Goal: Task Accomplishment & Management: Manage account settings

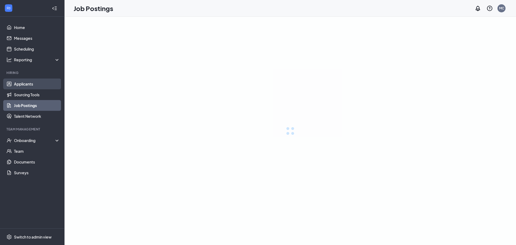
click at [40, 83] on link "Applicants" at bounding box center [37, 84] width 46 height 11
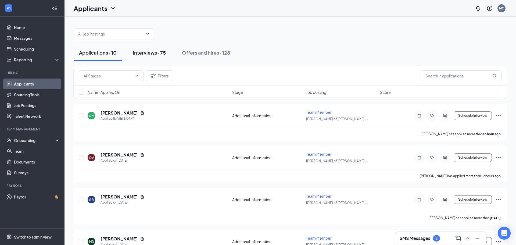
click at [153, 50] on div "Interviews · 75" at bounding box center [149, 52] width 33 height 7
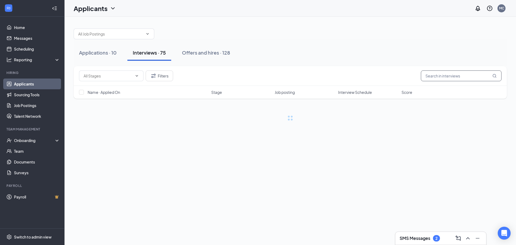
click at [447, 80] on input "text" at bounding box center [461, 75] width 81 height 11
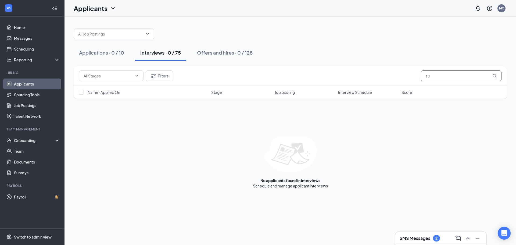
type input "a"
type input "Austin"
click at [110, 62] on div "Applications · 0 / 10 Interviews · 0 / 75 Offers and hires · 0 / 128" at bounding box center [290, 52] width 433 height 27
click at [110, 53] on div "Applications · 0 / 10" at bounding box center [101, 52] width 45 height 7
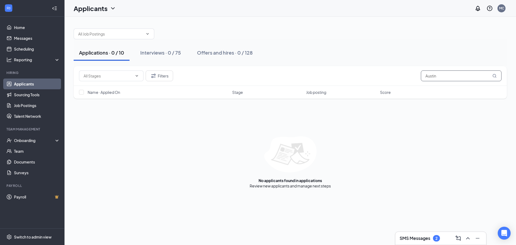
click at [438, 74] on input "Austin" at bounding box center [461, 75] width 81 height 11
drag, startPoint x: 438, startPoint y: 74, endPoint x: 417, endPoint y: 78, distance: 20.8
click at [417, 78] on div "Filters Austin" at bounding box center [290, 75] width 423 height 11
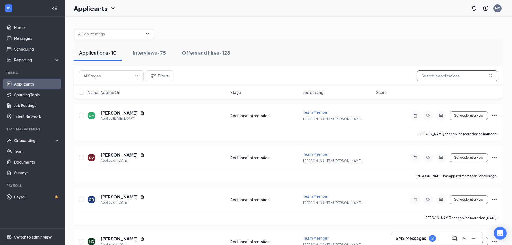
click at [454, 76] on input "text" at bounding box center [457, 75] width 81 height 11
type input "austin"
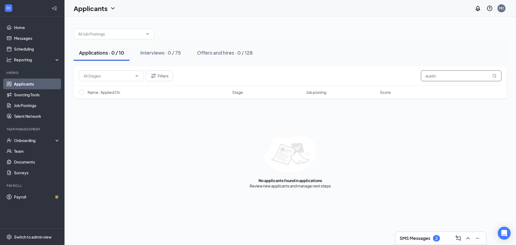
drag, startPoint x: 457, startPoint y: 76, endPoint x: 422, endPoint y: 79, distance: 35.3
click at [423, 81] on input "austin" at bounding box center [461, 75] width 81 height 11
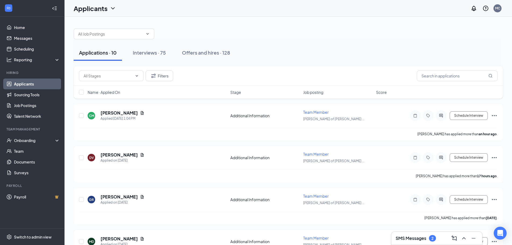
click at [436, 234] on div "SMS Messages 2" at bounding box center [437, 238] width 82 height 9
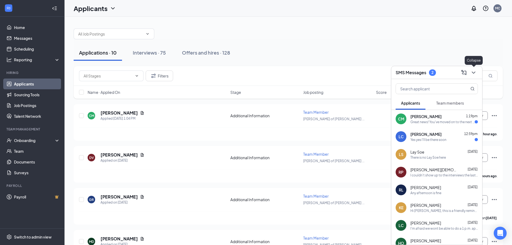
click at [477, 69] on div at bounding box center [473, 72] width 10 height 9
click at [37, 44] on link "Scheduling" at bounding box center [37, 49] width 46 height 11
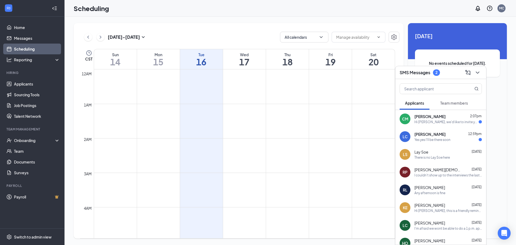
scroll to position [264, 0]
click at [473, 73] on button at bounding box center [477, 72] width 9 height 9
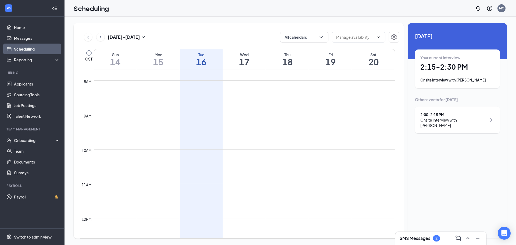
click at [469, 72] on div "Your current interview 2:15 - 2:30 PM Onsite Interview with [PERSON_NAME]" at bounding box center [458, 69] width 74 height 28
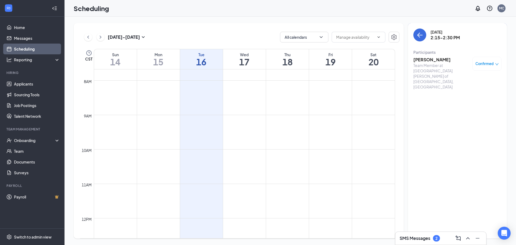
click at [442, 61] on h3 "[PERSON_NAME]" at bounding box center [442, 60] width 56 height 6
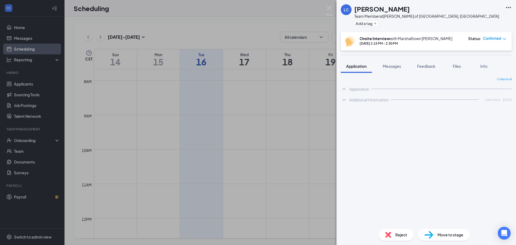
click at [509, 8] on icon "Ellipses" at bounding box center [508, 7] width 6 height 6
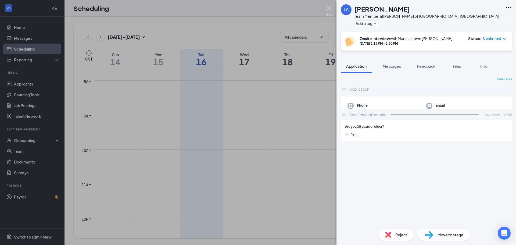
click at [510, 5] on icon "Ellipses" at bounding box center [508, 7] width 6 height 6
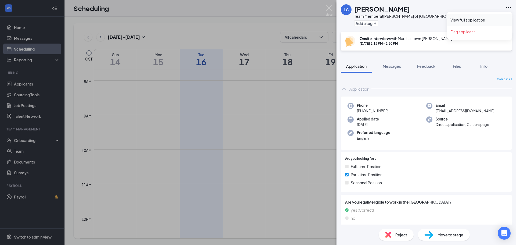
click at [467, 18] on link "View full application" at bounding box center [480, 19] width 58 height 5
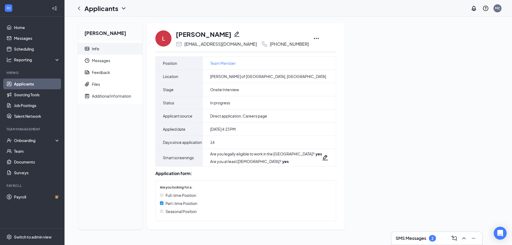
click at [314, 39] on icon "Ellipses" at bounding box center [316, 38] width 5 height 1
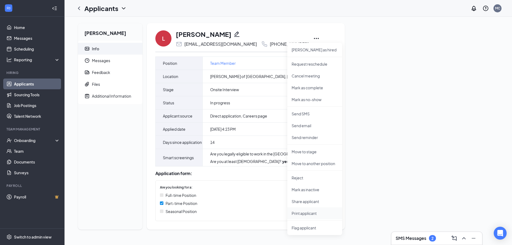
click at [307, 218] on li "Print applicant" at bounding box center [314, 213] width 55 height 12
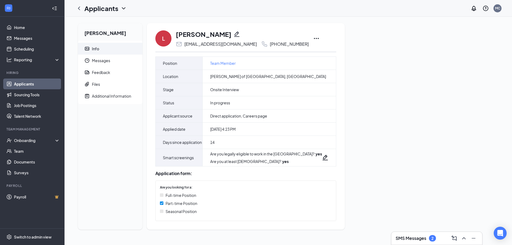
click at [428, 243] on div "SMS Messages 2" at bounding box center [436, 238] width 91 height 13
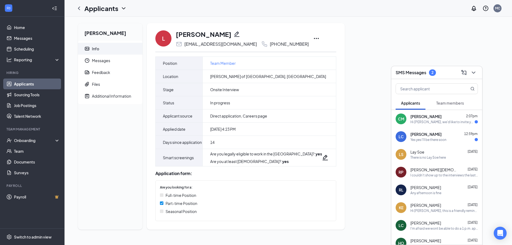
click at [453, 139] on div "Yes yes I'll be there soon" at bounding box center [444, 139] width 67 height 5
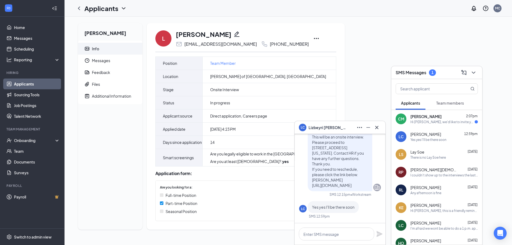
scroll to position [-81, 0]
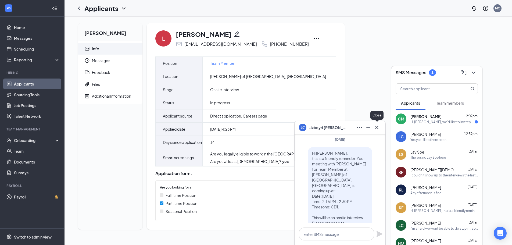
click at [378, 129] on icon "Cross" at bounding box center [376, 127] width 3 height 3
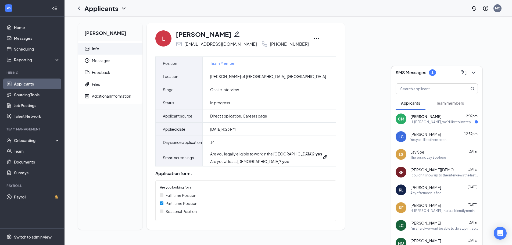
click at [362, 40] on div "Lizbeyri [PERSON_NAME] Info Messages Feedback Files Additional Information L [P…" at bounding box center [288, 128] width 429 height 211
